Goal: Task Accomplishment & Management: Use online tool/utility

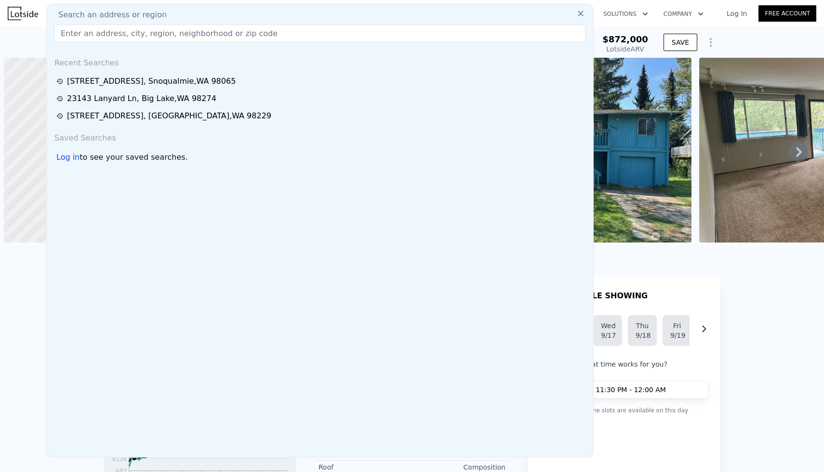
scroll to position [0, 4]
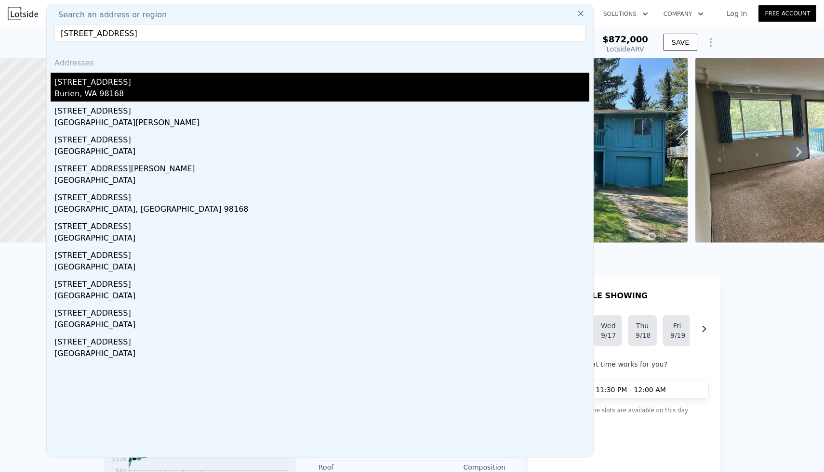
type input "[STREET_ADDRESS]"
click at [150, 89] on div "Burien, WA 98168" at bounding box center [321, 94] width 535 height 13
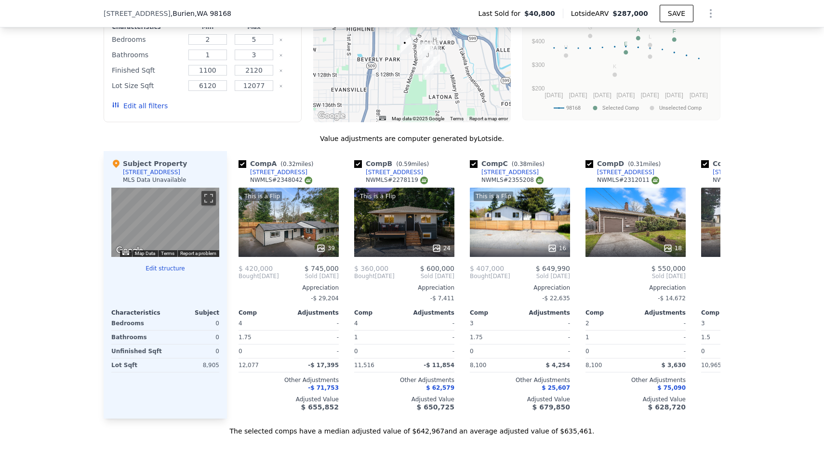
scroll to position [776, 0]
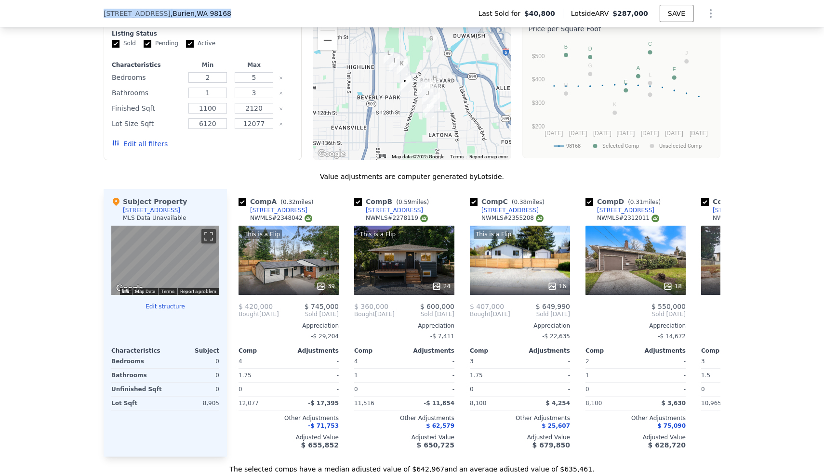
drag, startPoint x: 101, startPoint y: 13, endPoint x: 219, endPoint y: 13, distance: 118.0
click at [219, 13] on div "[STREET_ADDRESS] Last Sold for $40,800 Lotside ARV $287,000 SAVE" at bounding box center [412, 13] width 824 height 27
copy div "[STREET_ADDRESS]"
click at [708, 16] on icon "Show Options" at bounding box center [711, 14] width 12 height 12
click at [676, 43] on div "Edit Structure" at bounding box center [666, 38] width 108 height 19
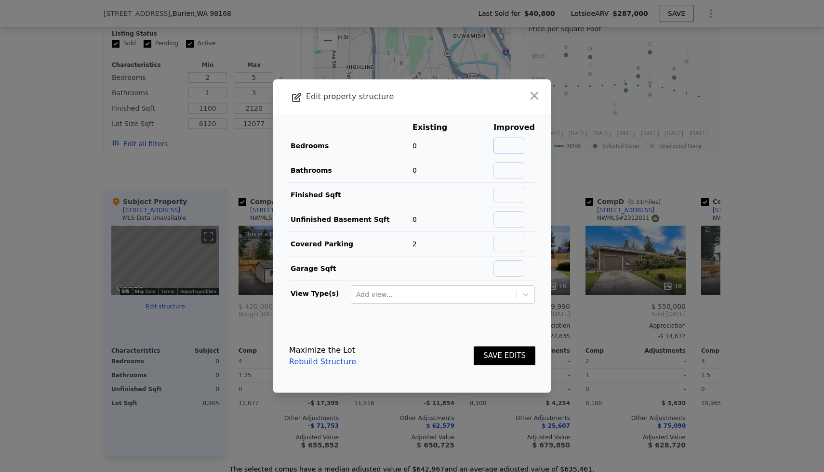
click at [524, 147] on input "text" at bounding box center [508, 146] width 31 height 16
type input "2"
click at [503, 174] on input "text" at bounding box center [508, 170] width 31 height 16
type input "2"
click at [533, 191] on td at bounding box center [514, 195] width 42 height 25
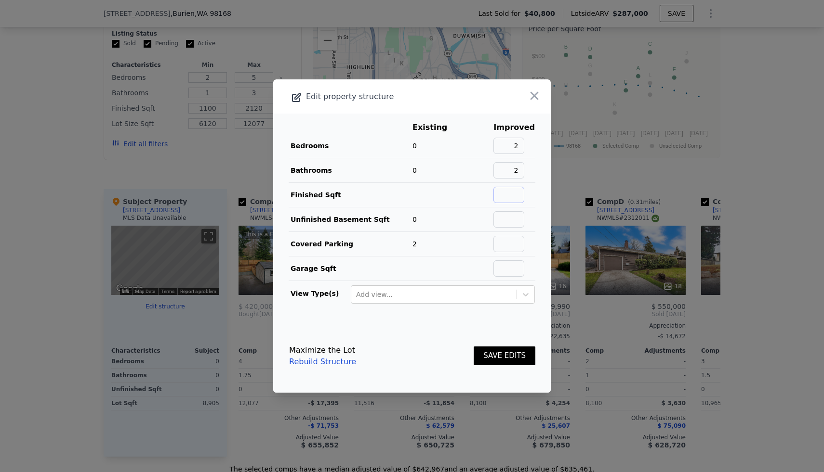
click at [523, 194] on input "text" at bounding box center [508, 195] width 31 height 16
type input "924"
click at [541, 210] on main "Existing Improved Bedrooms 0 2 Bathrooms 0 2 Finished Sqft 924 Unfinished Basem…" at bounding box center [411, 217] width 277 height 206
click at [503, 349] on button "SAVE EDITS" at bounding box center [504, 356] width 62 height 19
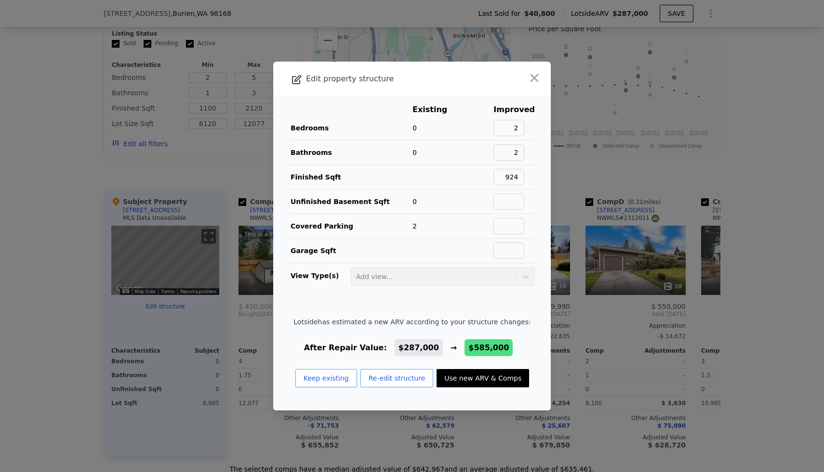
click at [485, 381] on button "Use new ARV & Comps" at bounding box center [482, 378] width 92 height 18
type input "4"
type input "2"
type input "730"
type input "1260"
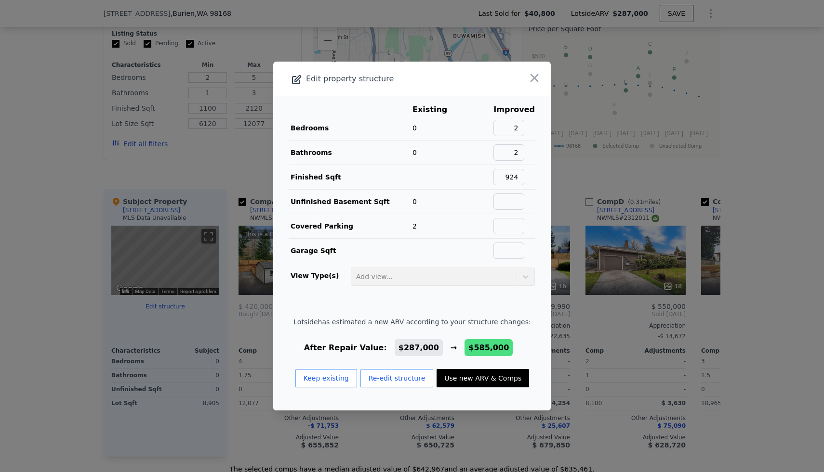
type input "6000"
type input "15448"
checkbox input "false"
type input "$ 585,000"
type input "$ 496,517"
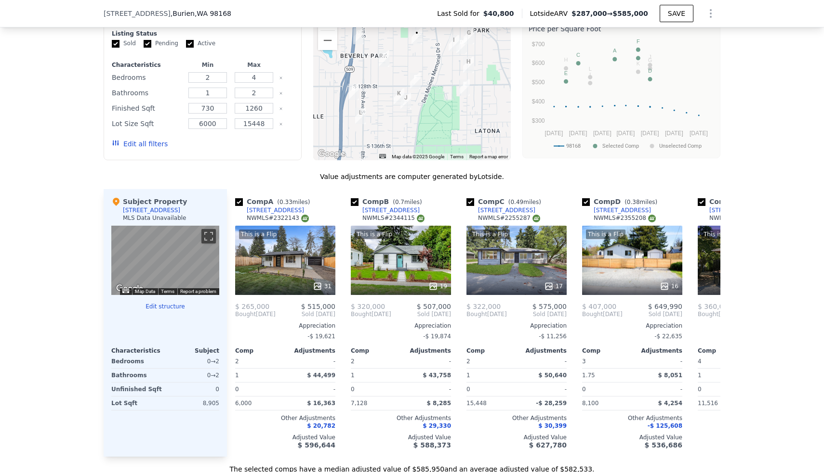
scroll to position [0, 3]
click at [295, 271] on div "This is a Flip 31" at bounding box center [286, 260] width 100 height 69
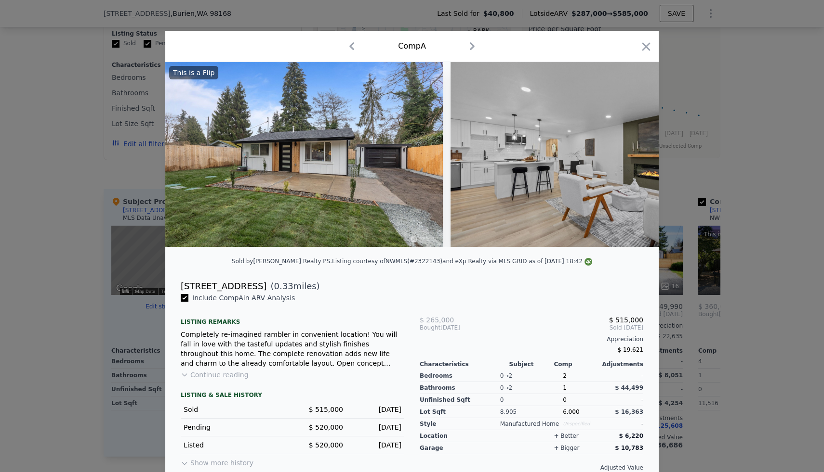
click at [235, 371] on button "Continue reading" at bounding box center [215, 375] width 68 height 10
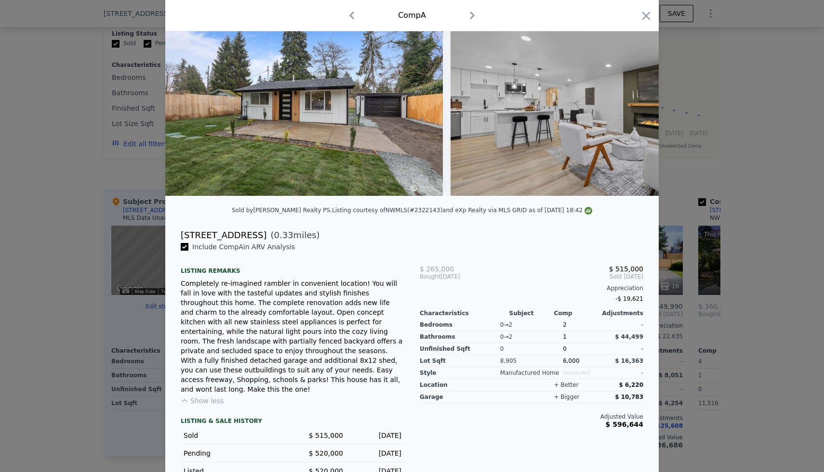
scroll to position [72, 0]
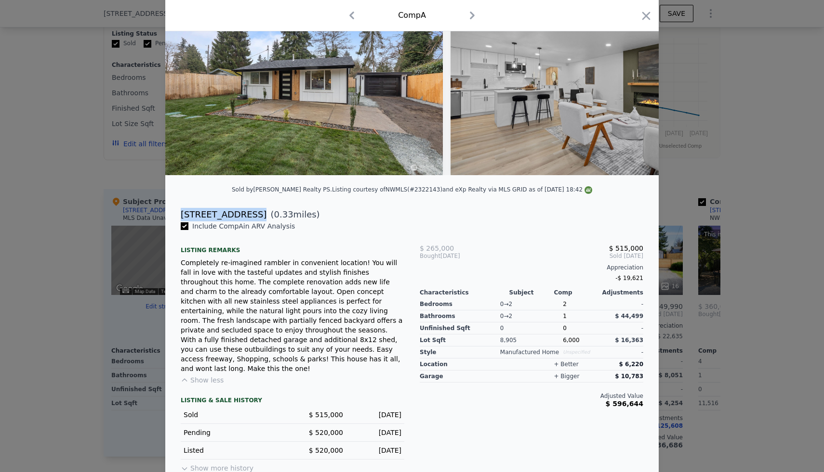
drag, startPoint x: 180, startPoint y: 213, endPoint x: 249, endPoint y: 213, distance: 69.4
click at [249, 213] on div "[STREET_ADDRESS] ( 0.33 miles)" at bounding box center [412, 214] width 478 height 13
copy div "[STREET_ADDRESS]"
click at [120, 123] on div at bounding box center [412, 236] width 824 height 472
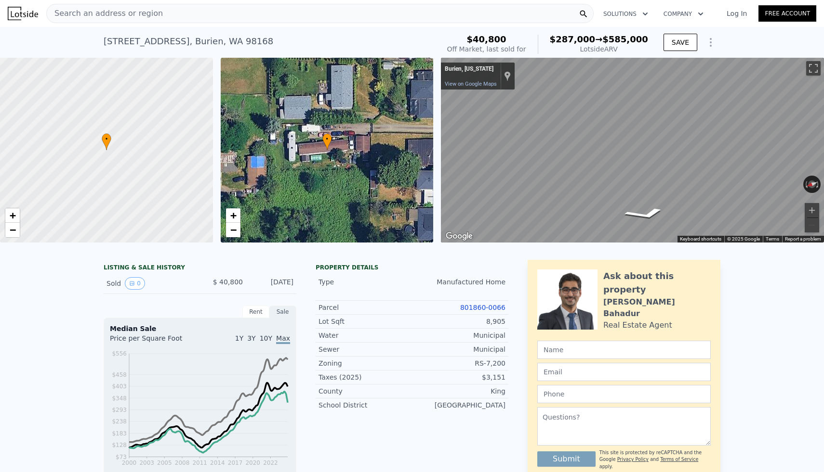
click at [159, 11] on div "Search an address or region" at bounding box center [319, 13] width 547 height 19
type input "5"
type input "3"
type input "1100"
type input "2120"
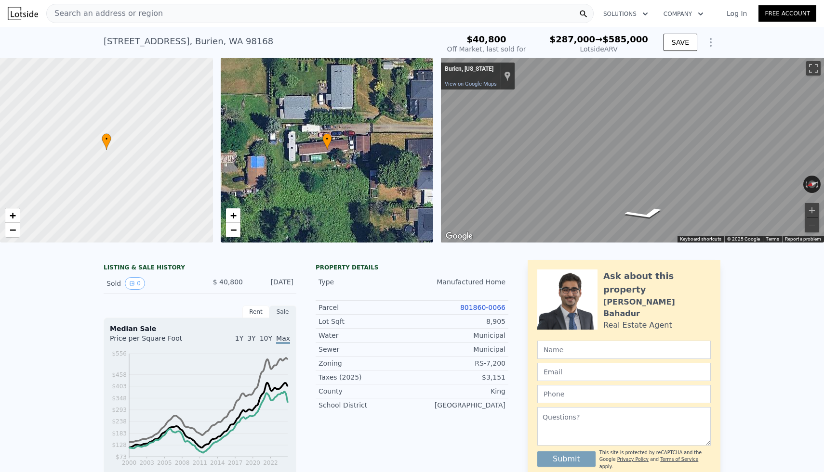
type input "6120"
type input "12077"
checkbox input "true"
type input "$ 287,000"
type input "$ 220,210"
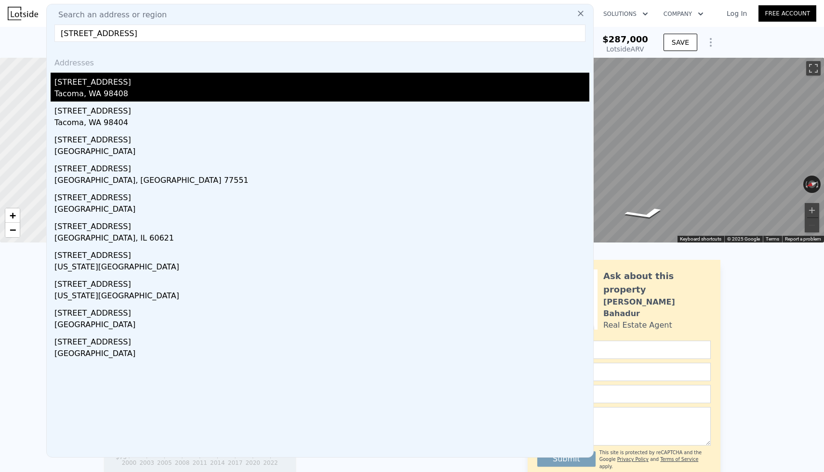
type input "[STREET_ADDRESS]"
click at [96, 85] on div "[STREET_ADDRESS]" at bounding box center [321, 80] width 535 height 15
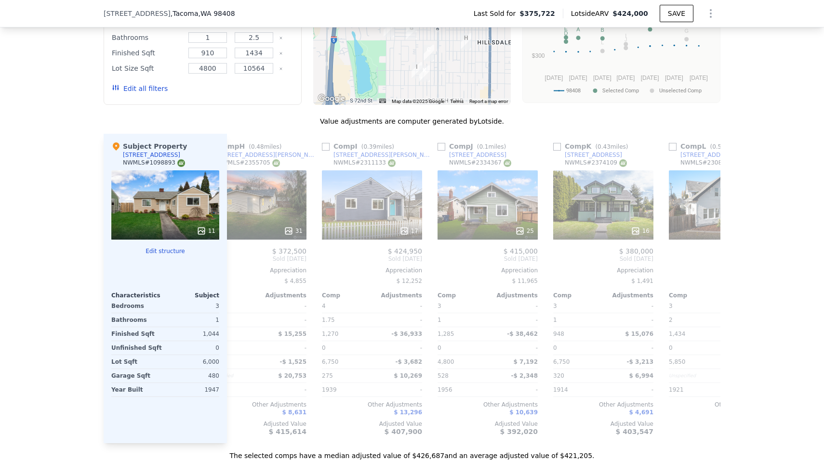
scroll to position [0, 917]
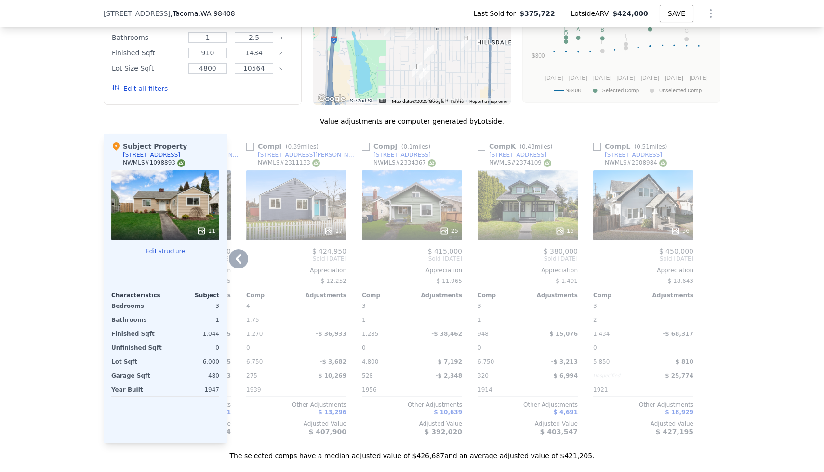
click at [556, 228] on icon at bounding box center [560, 231] width 10 height 10
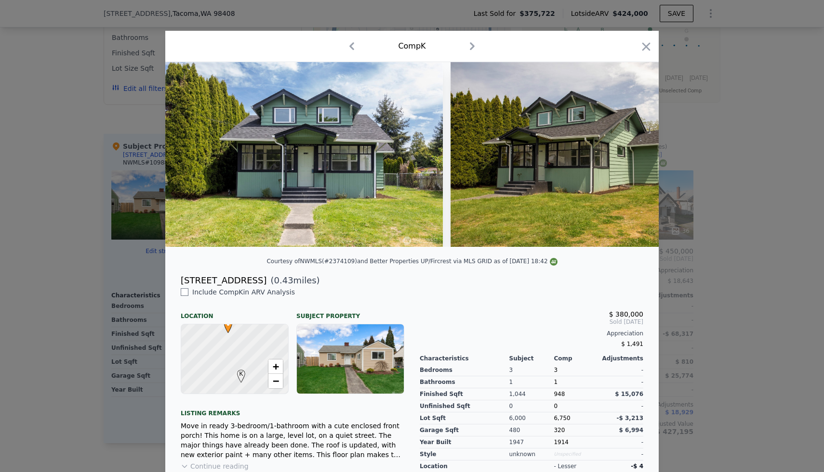
click at [696, 169] on div at bounding box center [412, 236] width 824 height 472
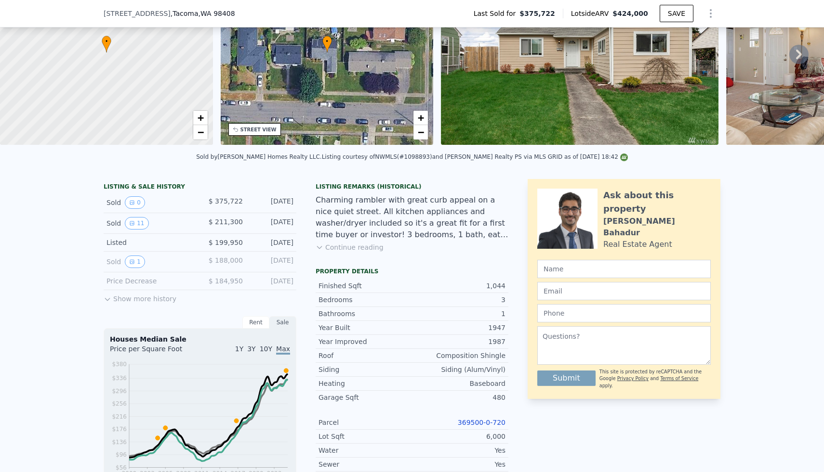
scroll to position [3, 0]
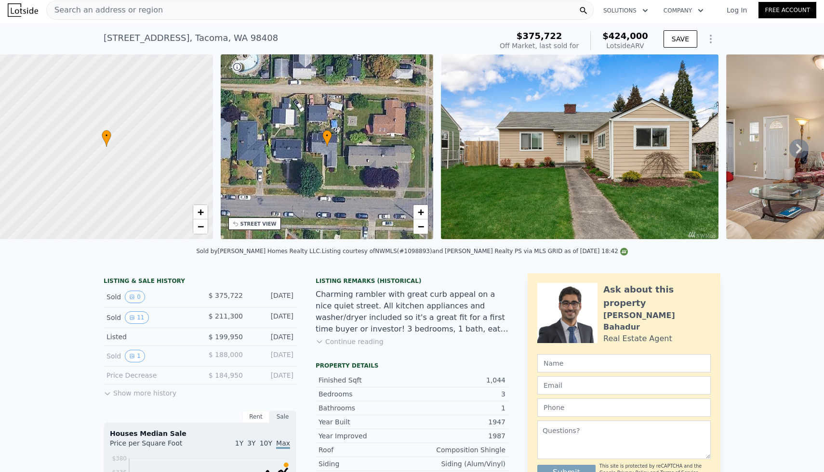
click at [215, 11] on div "Search an address or region" at bounding box center [319, 9] width 547 height 19
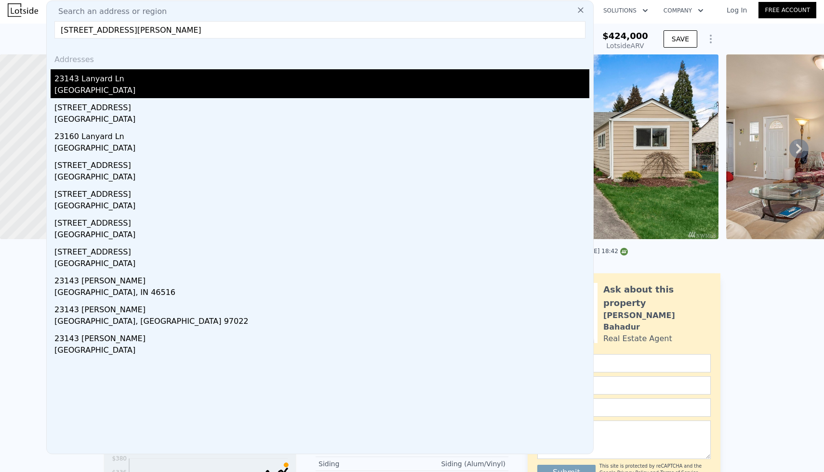
type input "[STREET_ADDRESS][PERSON_NAME]"
click at [90, 87] on div "[GEOGRAPHIC_DATA]" at bounding box center [321, 91] width 535 height 13
type input "1352"
type input "2257"
type input "14373"
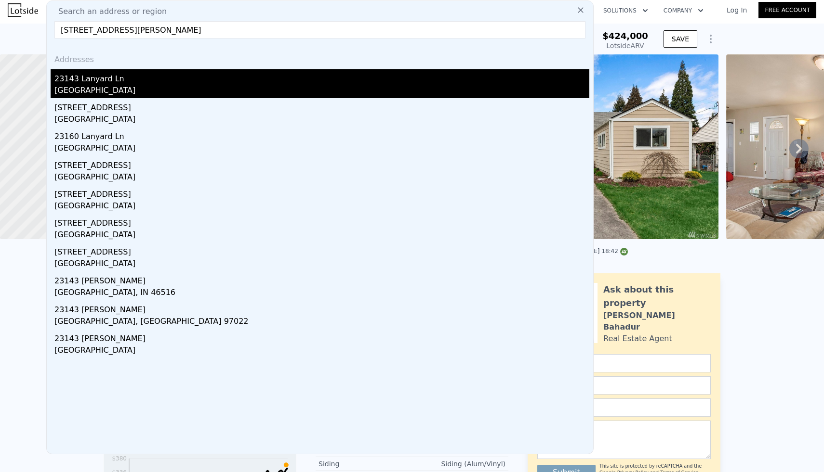
type input "28358"
type input "$ 950,000"
type input "6"
type input "$ 655,104"
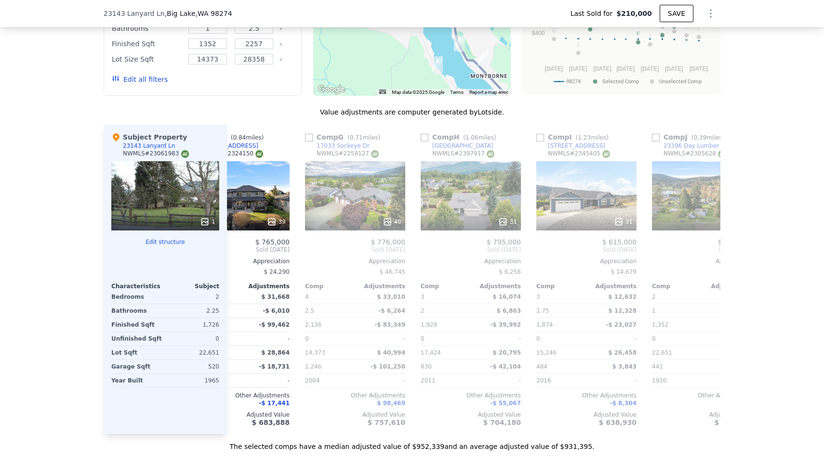
scroll to position [0, 629]
click at [616, 218] on icon at bounding box center [617, 222] width 10 height 10
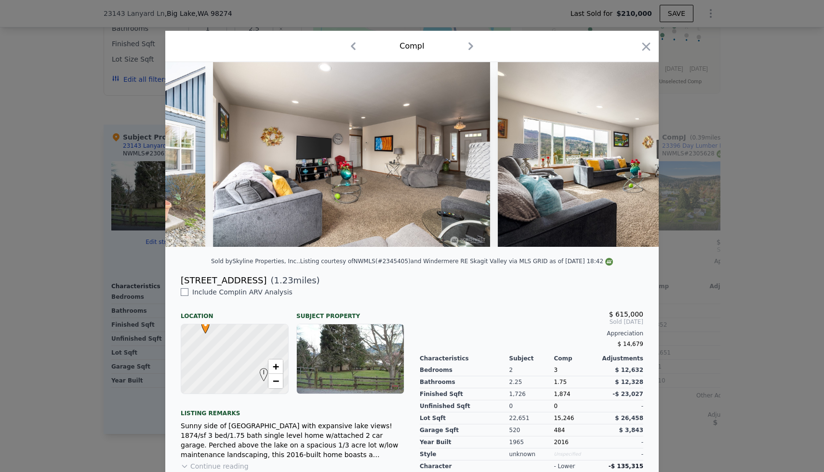
scroll to position [0, 1599]
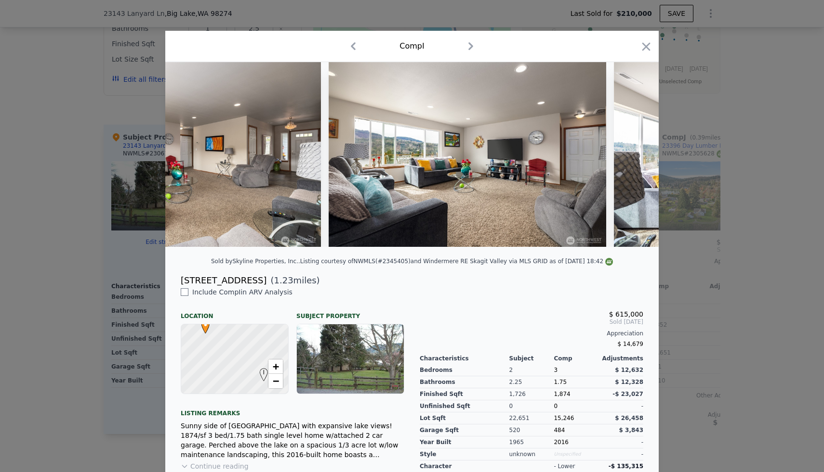
click at [722, 207] on div at bounding box center [412, 236] width 824 height 472
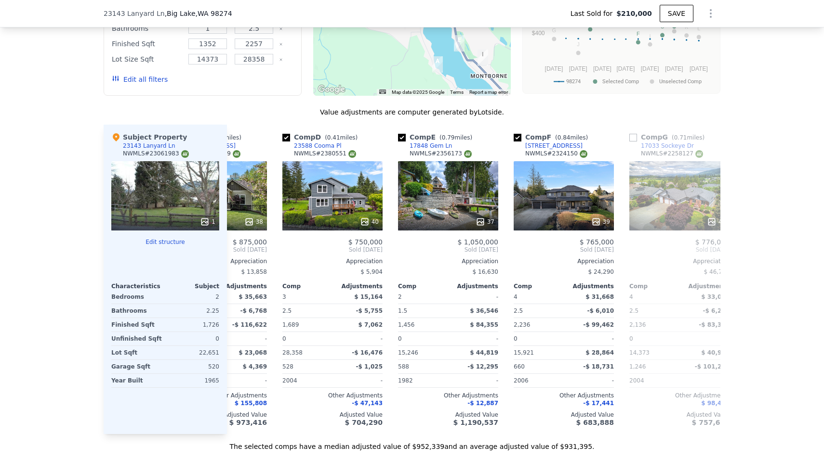
scroll to position [0, 298]
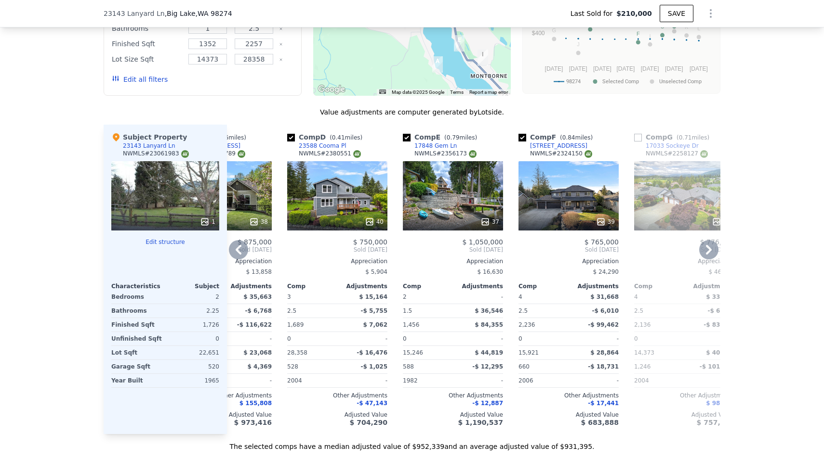
click at [370, 225] on icon at bounding box center [369, 222] width 6 height 6
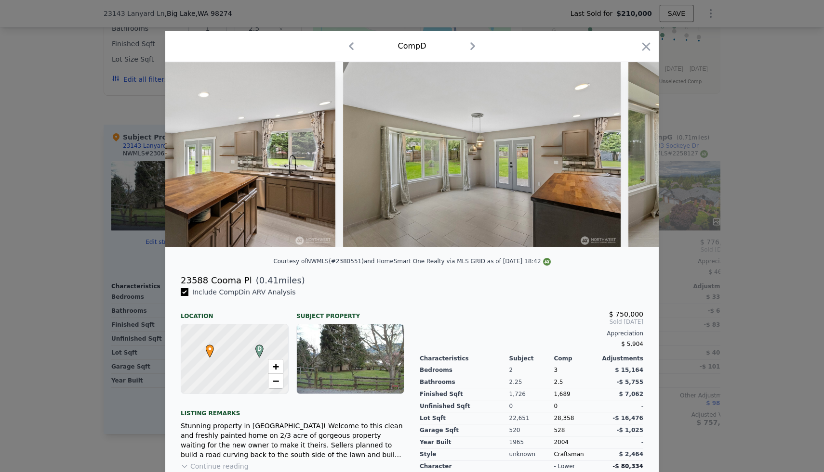
scroll to position [0, 4152]
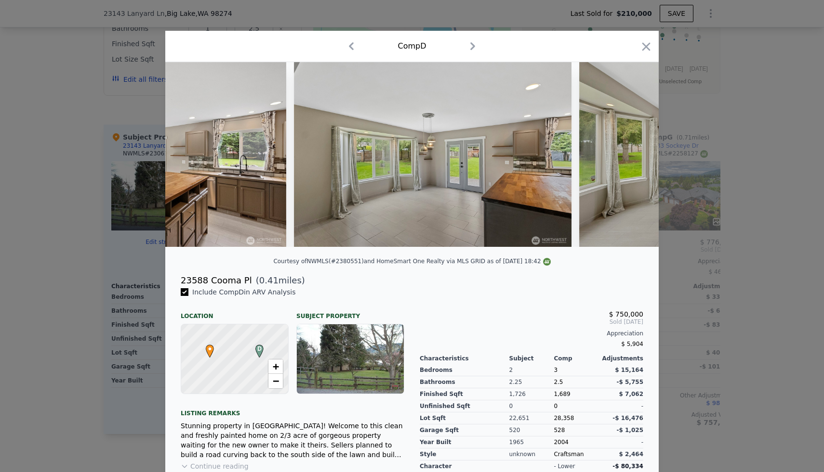
click at [756, 190] on div at bounding box center [412, 236] width 824 height 472
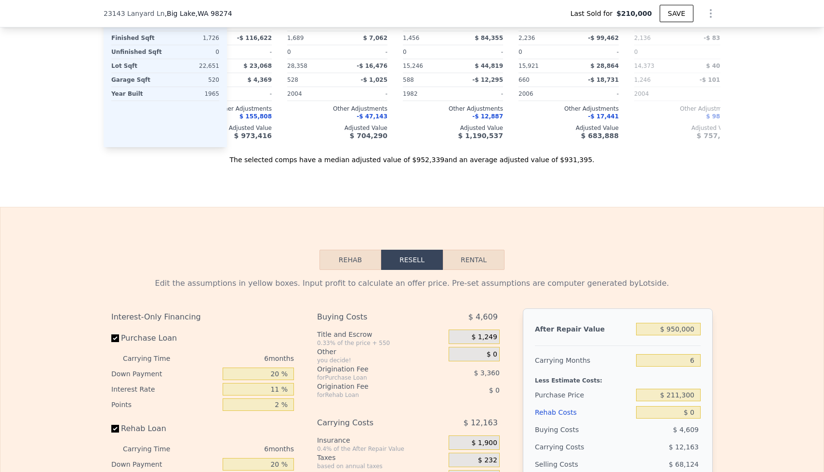
scroll to position [1170, 0]
click at [690, 331] on input "$ 950,000" at bounding box center [668, 328] width 65 height 13
type input "$ 7"
type input "-$ 225,415"
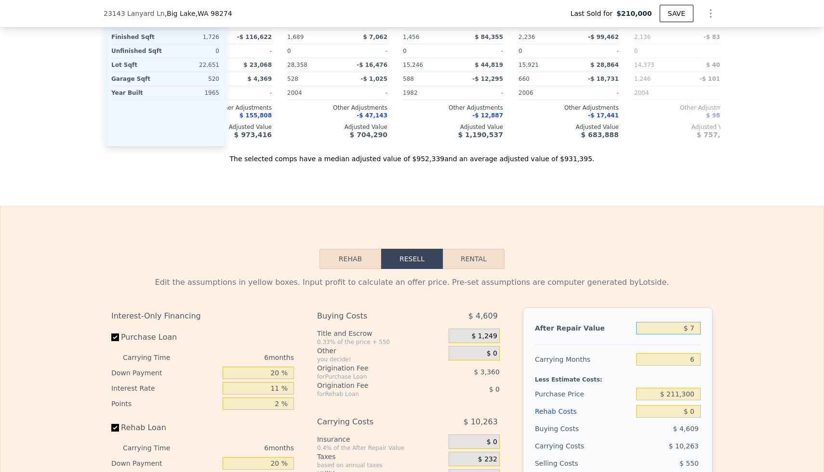
type input "$ 73"
type input "-$ 225,354"
type input "$ 735"
type input "-$ 224,739"
type input "$ 73"
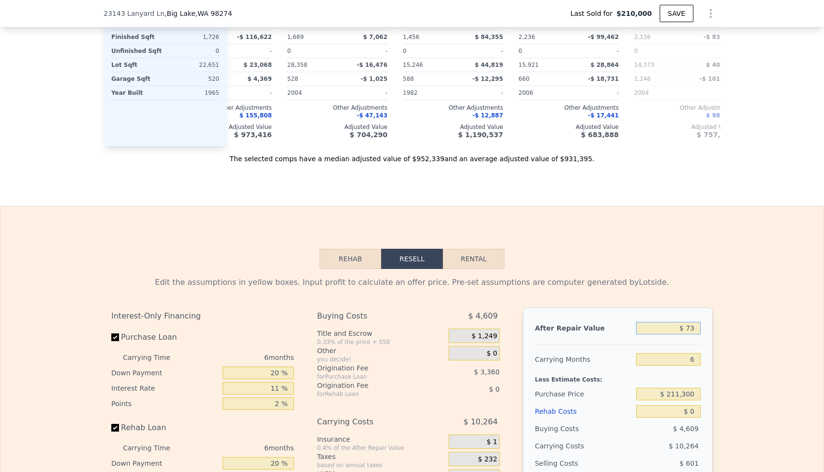
type input "-$ 225,354"
type input "$ 7"
type input "-$ 225,415"
type input "$ 74"
type input "-$ 225,353"
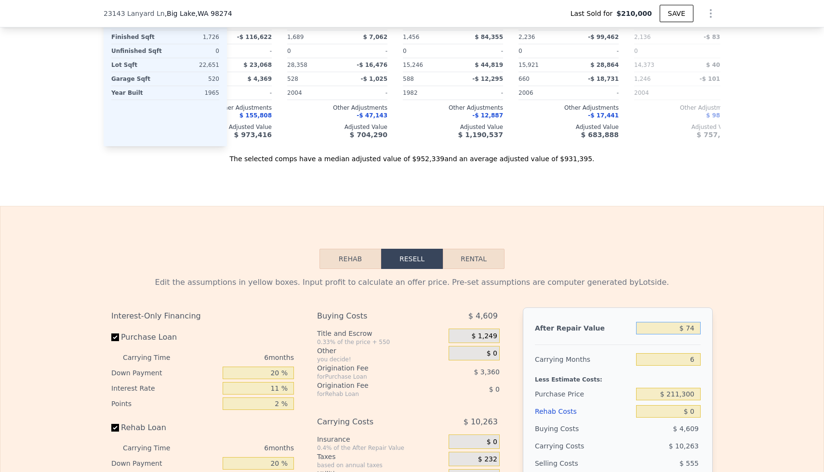
type input "$ 740"
type input "-$ 224,736"
type input "$ 7,400"
type input "-$ 218,564"
type input "$ 74,000"
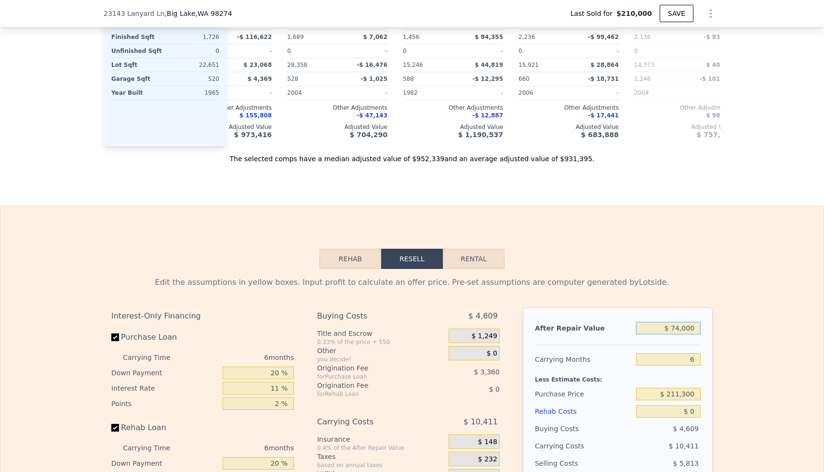
type input "-$ 156,833"
type input "$ 740,000"
type input "$ 460,462"
type input "$ 740,000"
click at [728, 272] on div "Edit the assumptions in yellow boxes. Input profit to calculate an offer price.…" at bounding box center [411, 448] width 823 height 358
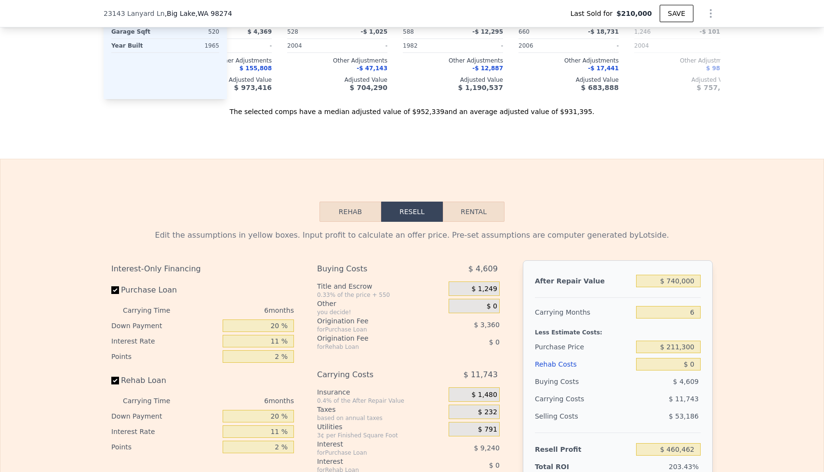
scroll to position [1228, 0]
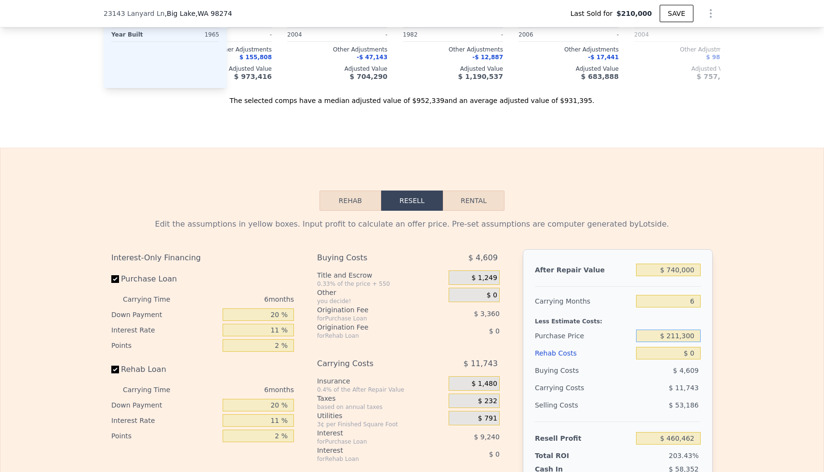
click at [686, 337] on input "$ 211,300" at bounding box center [668, 336] width 65 height 13
type input "$ 550,000"
click at [713, 316] on div "Edit the assumptions in yellow boxes. Input profit to calculate an offer price.…" at bounding box center [412, 390] width 617 height 358
type input "$ 98,931"
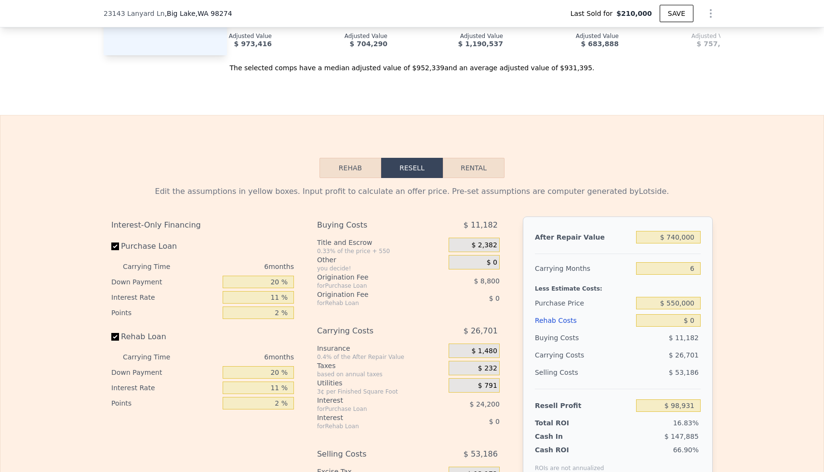
scroll to position [1265, 0]
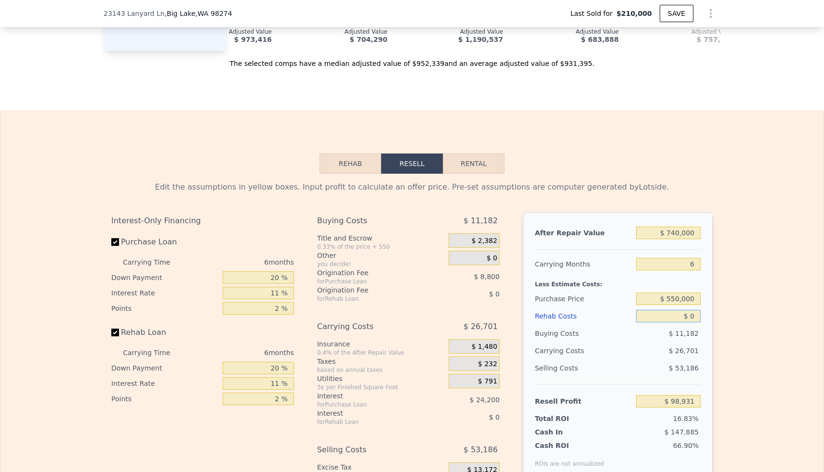
click at [690, 318] on input "$ 0" at bounding box center [668, 316] width 65 height 13
type input "$ 10"
type input "$ 98,921"
type input "$ 100"
type input "$ 98,823"
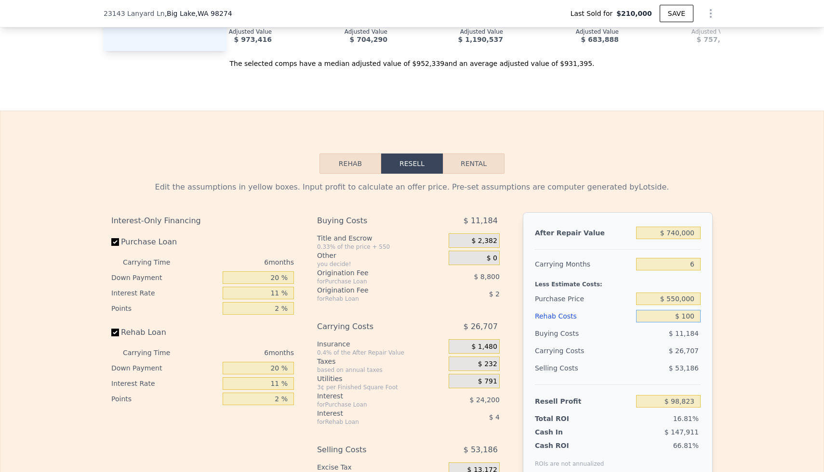
type input "$ 1,000"
type input "$ 97,873"
type input "$ 10,000"
type input "$ 88,333"
type input "$ 100,000"
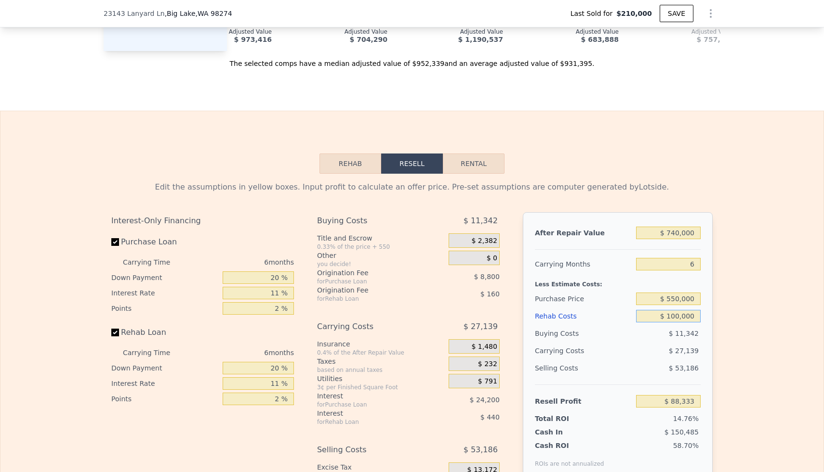
type input "-$ 7,067"
type input "$ 100,000"
click at [727, 313] on div "Edit the assumptions in yellow boxes. Input profit to calculate an offer price.…" at bounding box center [411, 353] width 823 height 358
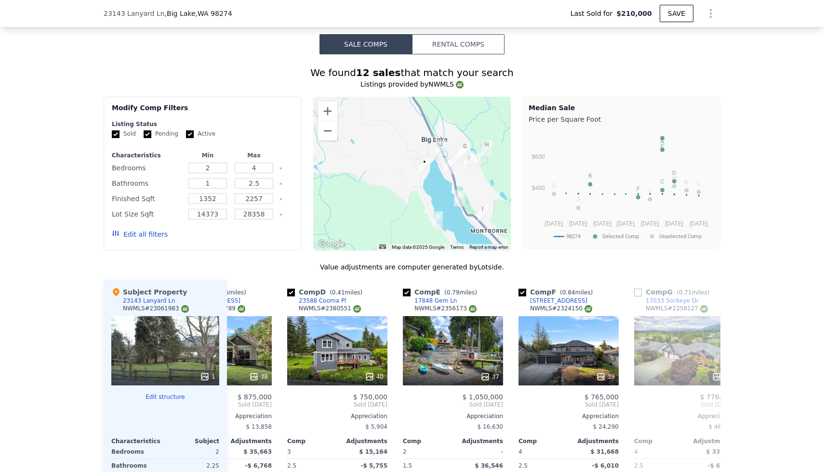
scroll to position [714, 0]
